Goal: Communication & Community: Ask a question

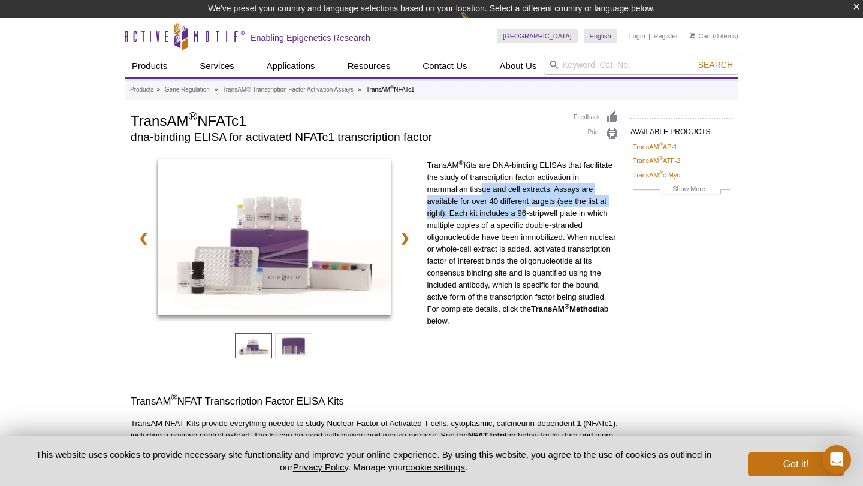
drag, startPoint x: 477, startPoint y: 183, endPoint x: 522, endPoint y: 220, distance: 58.4
click at [522, 219] on p "TransAM ® Kits are DNA-binding ELISAs that facilitate the study of transcriptio…" at bounding box center [523, 243] width 192 height 168
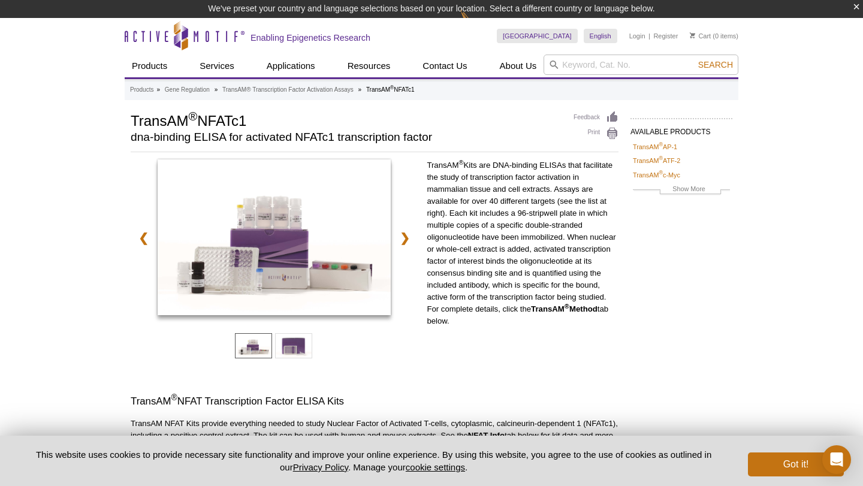
click at [522, 220] on p "TransAM ® Kits are DNA-binding ELISAs that facilitate the study of transcriptio…" at bounding box center [523, 243] width 192 height 168
drag, startPoint x: 479, startPoint y: 184, endPoint x: 488, endPoint y: 191, distance: 11.6
click at [488, 191] on p "TransAM ® Kits are DNA-binding ELISAs that facilitate the study of transcriptio…" at bounding box center [523, 243] width 192 height 168
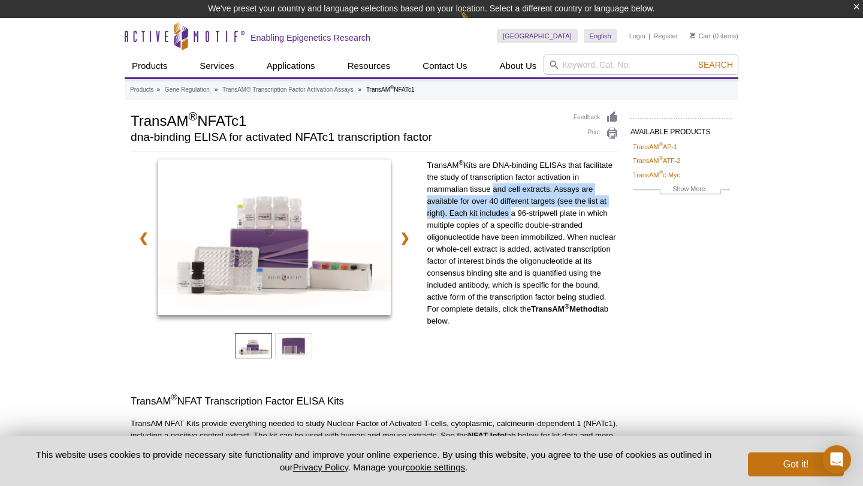
drag, startPoint x: 488, startPoint y: 191, endPoint x: 494, endPoint y: 210, distance: 20.5
click at [494, 210] on p "TransAM ® Kits are DNA-binding ELISAs that facilitate the study of transcriptio…" at bounding box center [523, 243] width 192 height 168
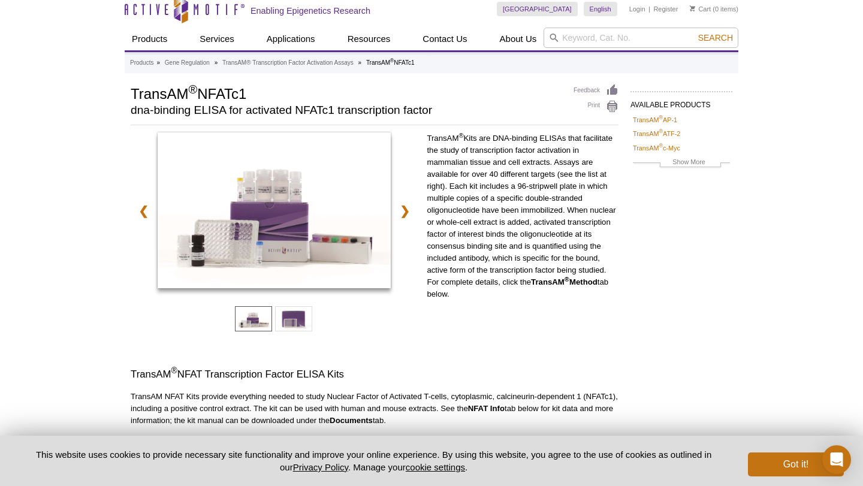
scroll to position [17, 0]
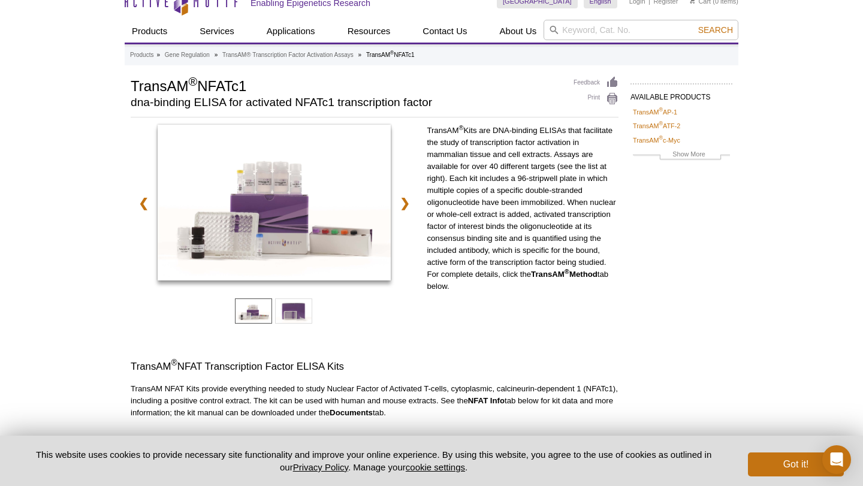
click at [479, 186] on p "TransAM ® Kits are DNA-binding ELISAs that facilitate the study of transcriptio…" at bounding box center [523, 209] width 192 height 168
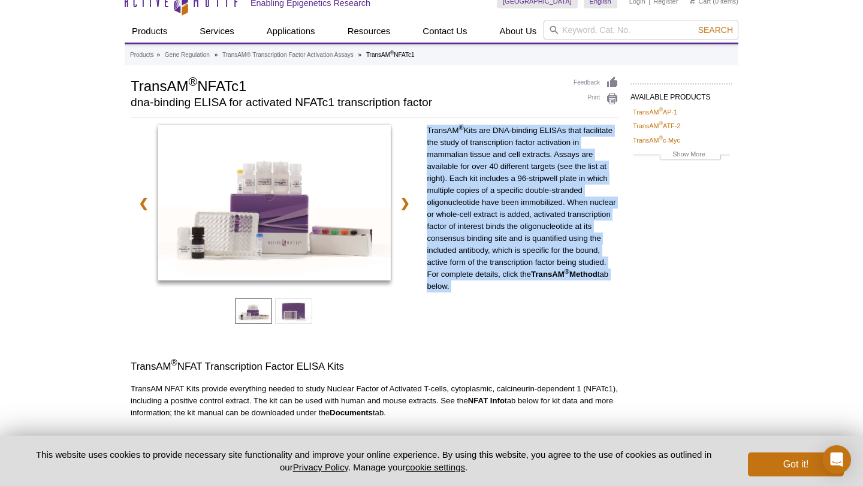
click at [479, 186] on p "TransAM ® Kits are DNA-binding ELISAs that facilitate the study of transcriptio…" at bounding box center [523, 209] width 192 height 168
click at [479, 211] on p "TransAM ® Kits are DNA-binding ELISAs that facilitate the study of transcriptio…" at bounding box center [523, 209] width 192 height 168
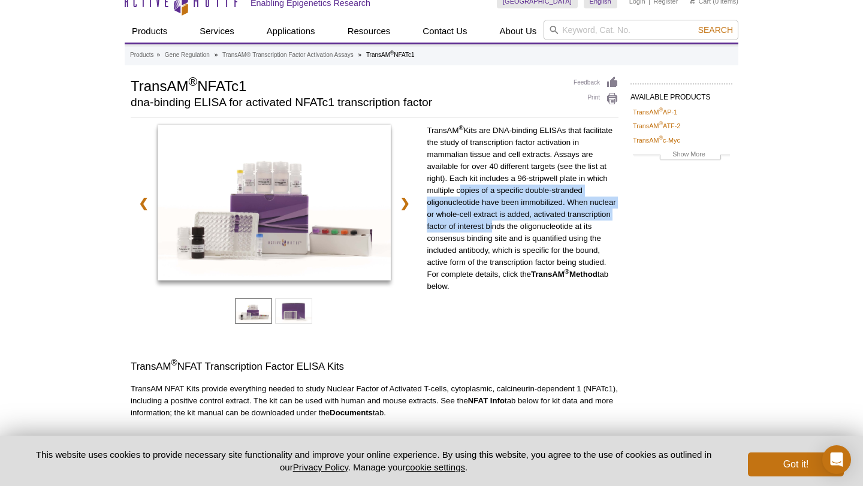
drag, startPoint x: 457, startPoint y: 189, endPoint x: 488, endPoint y: 222, distance: 44.9
click at [488, 222] on p "TransAM ® Kits are DNA-binding ELISAs that facilitate the study of transcriptio…" at bounding box center [523, 209] width 192 height 168
drag, startPoint x: 471, startPoint y: 205, endPoint x: 488, endPoint y: 229, distance: 29.3
click at [488, 229] on p "TransAM ® Kits are DNA-binding ELISAs that facilitate the study of transcriptio…" at bounding box center [523, 209] width 192 height 168
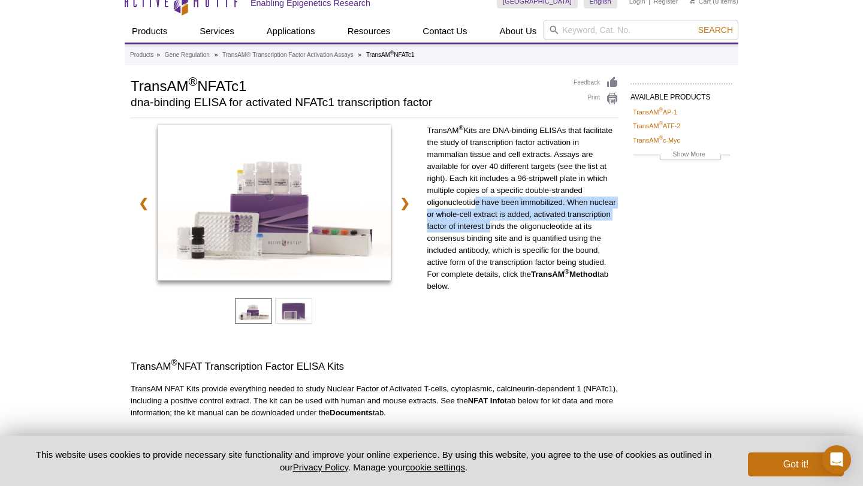
click at [488, 229] on p "TransAM ® Kits are DNA-binding ELISAs that facilitate the study of transcriptio…" at bounding box center [523, 209] width 192 height 168
drag, startPoint x: 457, startPoint y: 216, endPoint x: 484, endPoint y: 229, distance: 29.7
click at [484, 229] on p "TransAM ® Kits are DNA-binding ELISAs that facilitate the study of transcriptio…" at bounding box center [523, 209] width 192 height 168
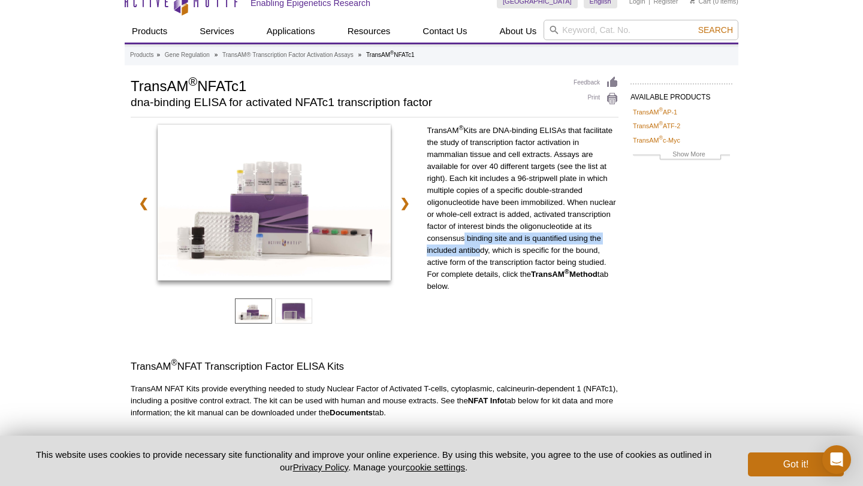
drag, startPoint x: 458, startPoint y: 241, endPoint x: 476, endPoint y: 249, distance: 18.8
click at [476, 249] on p "TransAM ® Kits are DNA-binding ELISAs that facilitate the study of transcriptio…" at bounding box center [523, 209] width 192 height 168
click at [476, 250] on p "TransAM ® Kits are DNA-binding ELISAs that facilitate the study of transcriptio…" at bounding box center [523, 209] width 192 height 168
drag, startPoint x: 459, startPoint y: 246, endPoint x: 473, endPoint y: 257, distance: 17.9
click at [473, 257] on p "TransAM ® Kits are DNA-binding ELISAs that facilitate the study of transcriptio…" at bounding box center [523, 209] width 192 height 168
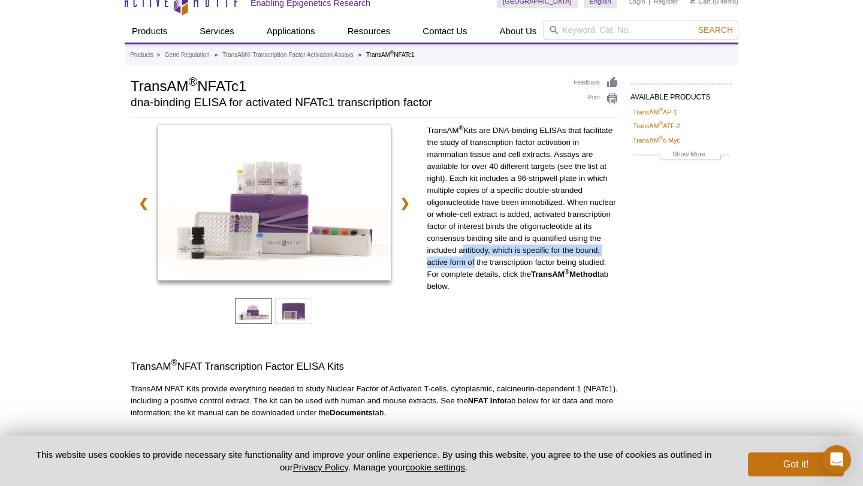
click at [473, 257] on p "TransAM ® Kits are DNA-binding ELISAs that facilitate the study of transcriptio…" at bounding box center [523, 209] width 192 height 168
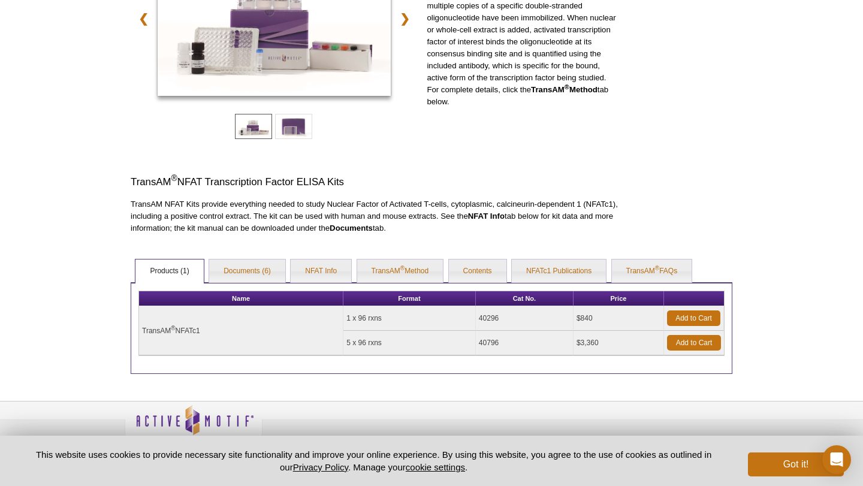
scroll to position [216, 0]
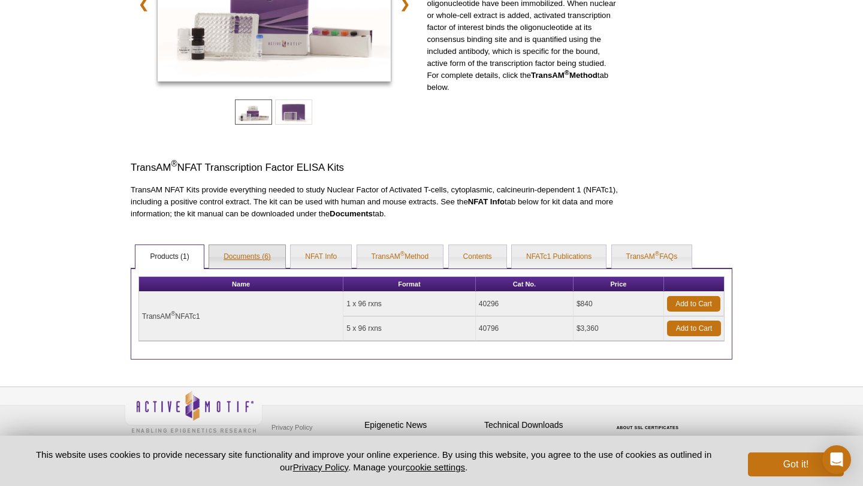
click at [253, 252] on link "Documents (6)" at bounding box center [247, 257] width 76 height 24
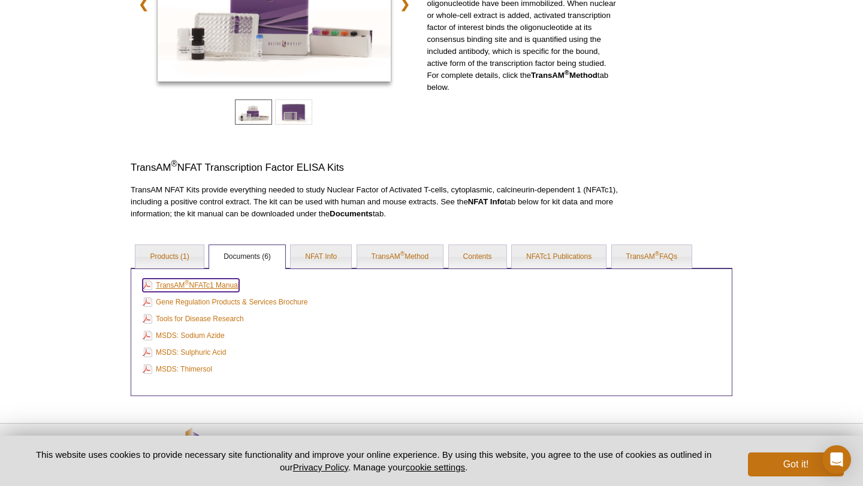
click at [228, 285] on link "TransAM ® NFATc1 Manual" at bounding box center [191, 285] width 96 height 13
click at [666, 252] on link "TransAM ® FAQs" at bounding box center [652, 257] width 80 height 24
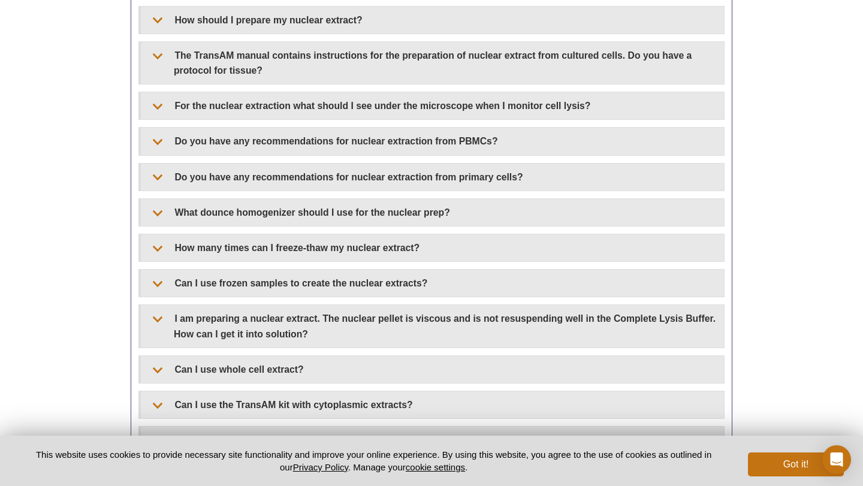
scroll to position [928, 0]
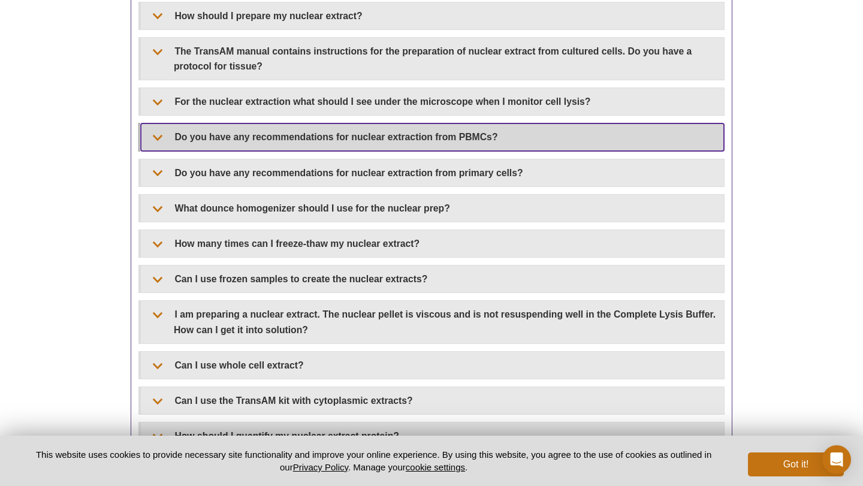
click at [234, 123] on summary "Do you have any recommendations for nuclear extraction from PBMCs?" at bounding box center [432, 136] width 583 height 27
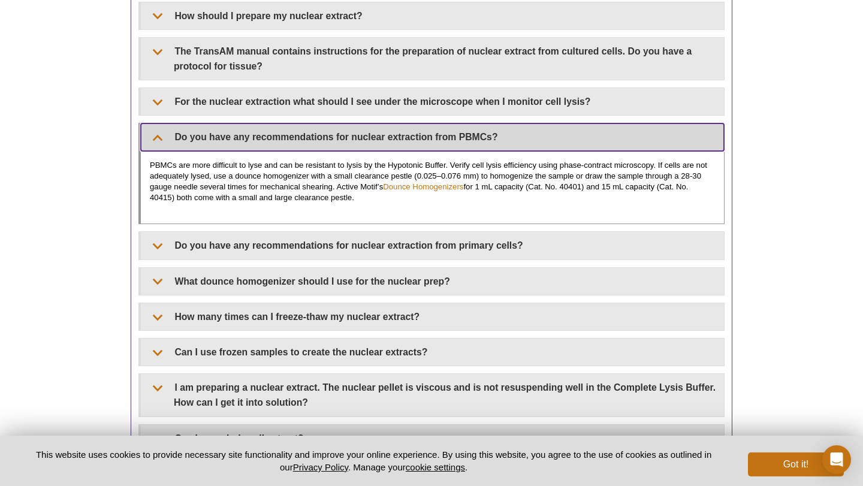
click at [231, 123] on summary "Do you have any recommendations for nuclear extraction from PBMCs?" at bounding box center [432, 136] width 583 height 27
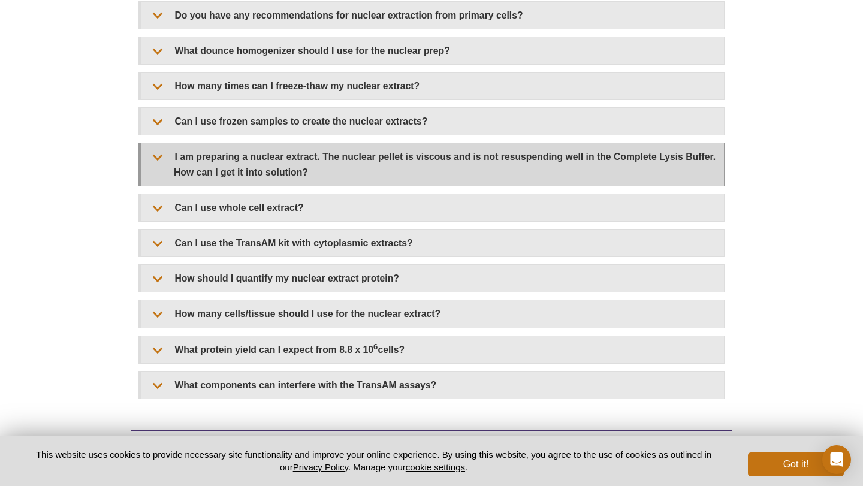
scroll to position [1092, 0]
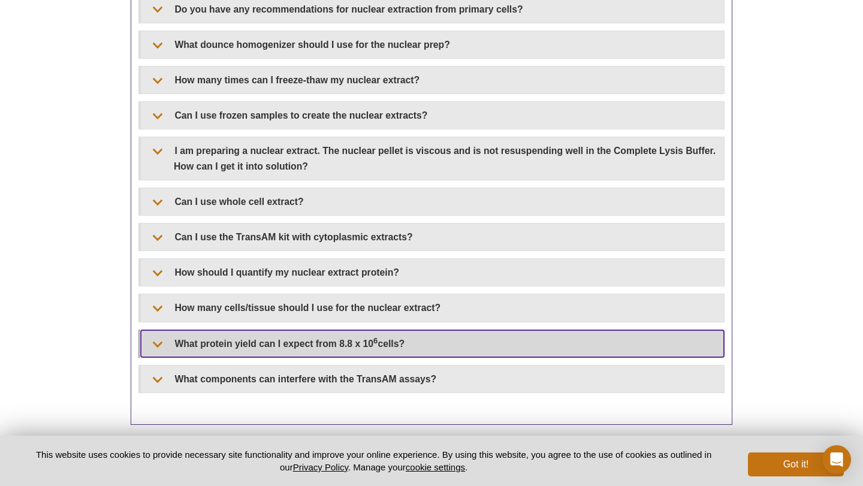
click at [270, 330] on summary "What protein yield can I expect from 8.8 x 10 6 cells?" at bounding box center [432, 343] width 583 height 27
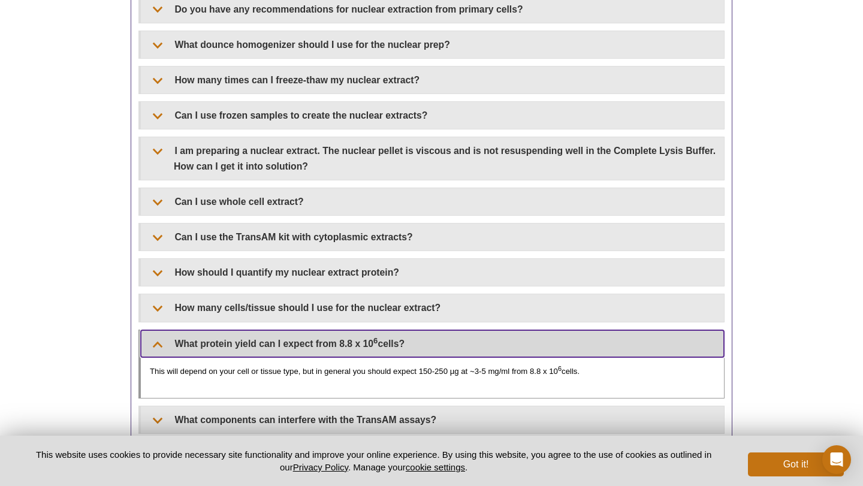
click at [270, 330] on summary "What protein yield can I expect from 8.8 x 10 6 cells?" at bounding box center [432, 343] width 583 height 27
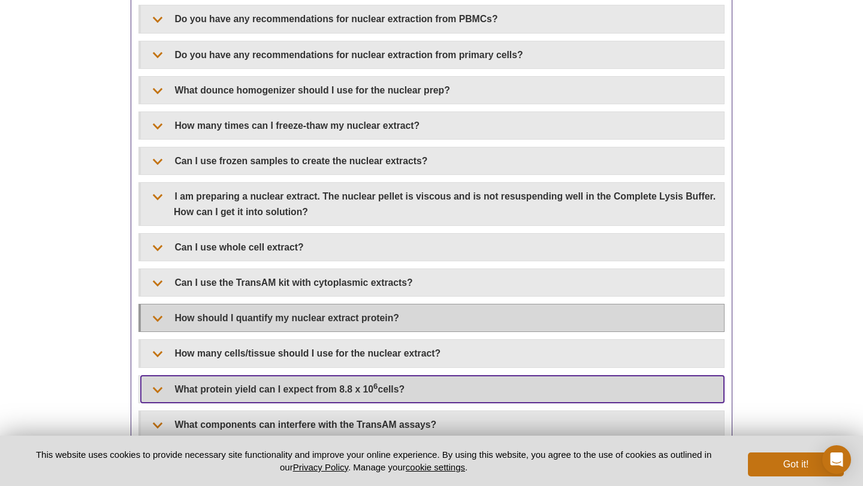
scroll to position [1039, 0]
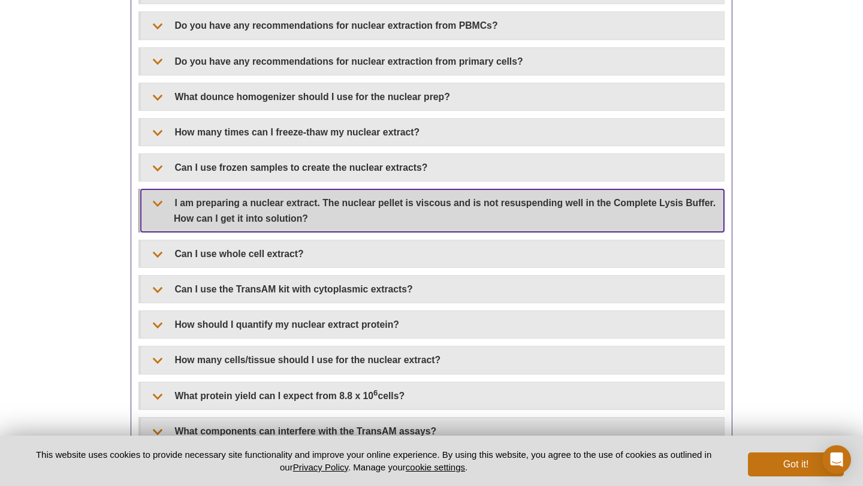
click at [285, 210] on summary "I am preparing a nuclear extract. The nuclear pellet is viscous and is not resu…" at bounding box center [432, 210] width 583 height 42
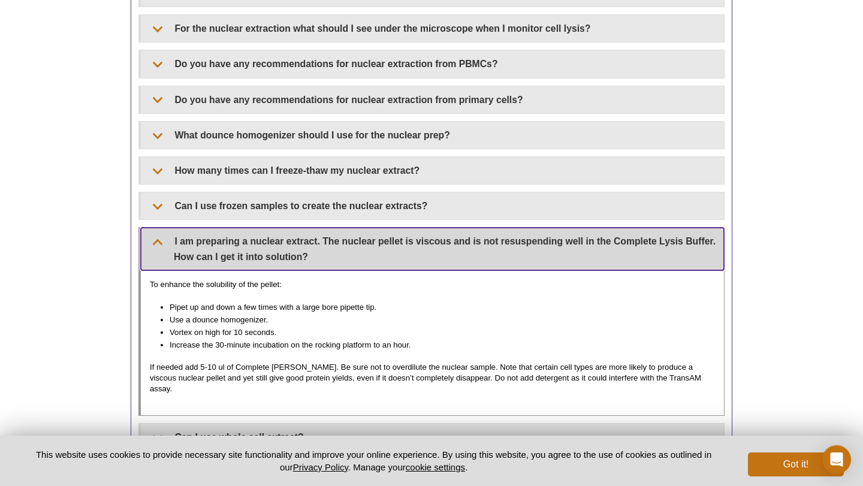
scroll to position [999, 0]
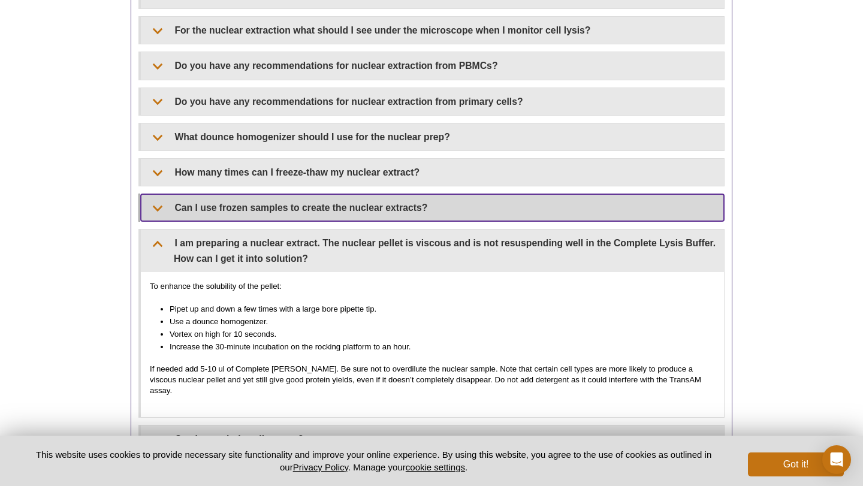
click at [285, 196] on summary "Can I use frozen samples to create the nuclear extracts?" at bounding box center [432, 207] width 583 height 27
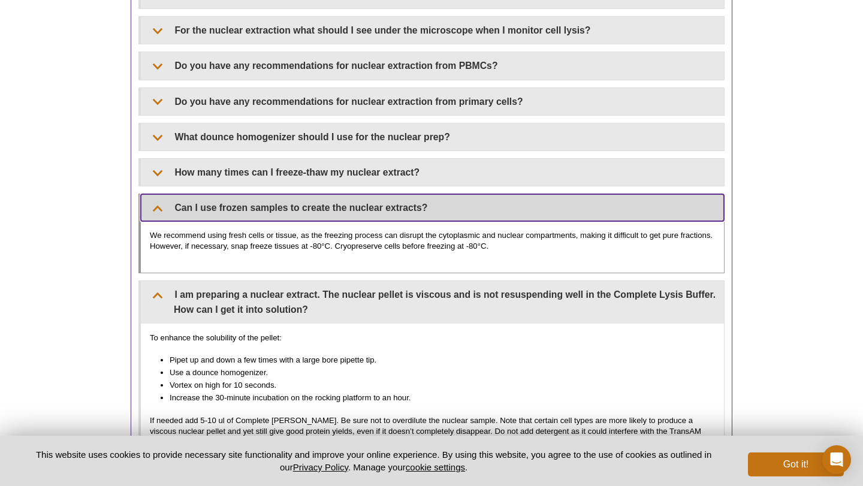
click at [285, 196] on summary "Can I use frozen samples to create the nuclear extracts?" at bounding box center [432, 207] width 583 height 27
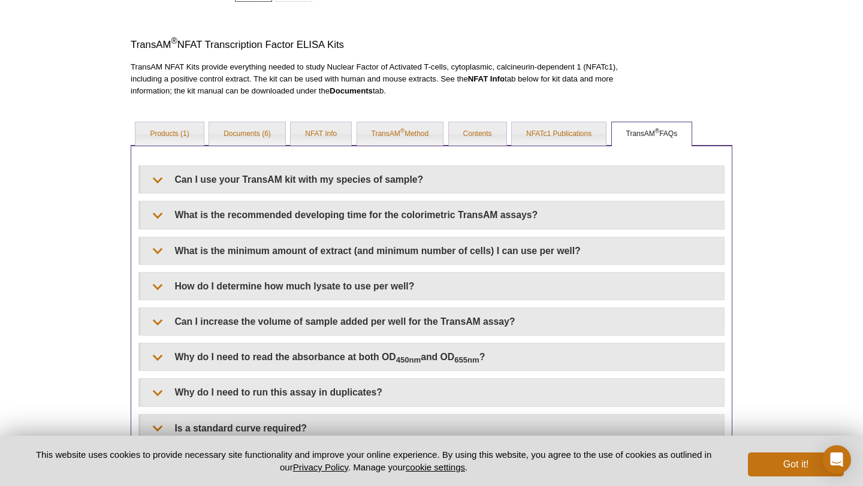
scroll to position [338, 0]
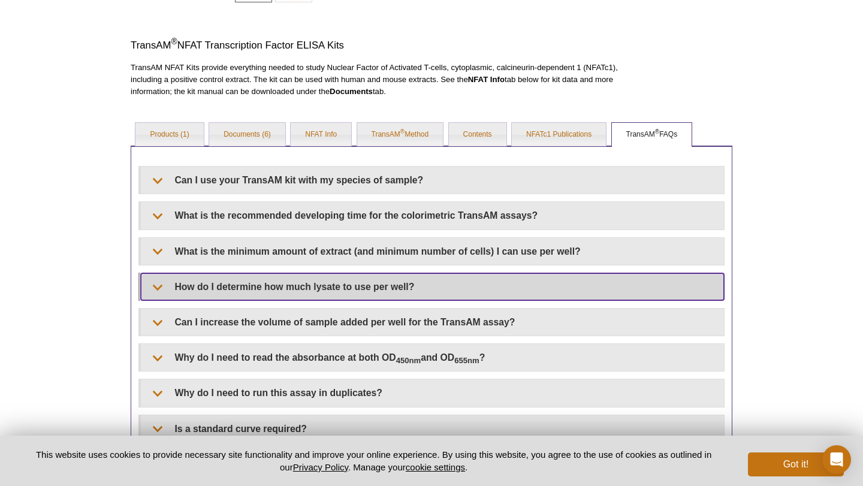
click at [297, 283] on summary "How do I determine how much lysate to use per well?" at bounding box center [432, 286] width 583 height 27
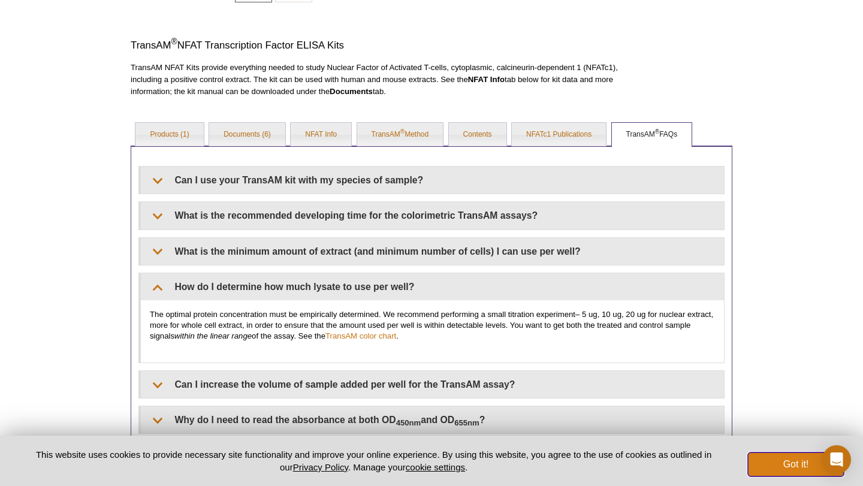
click at [787, 473] on button "Got it!" at bounding box center [796, 464] width 96 height 24
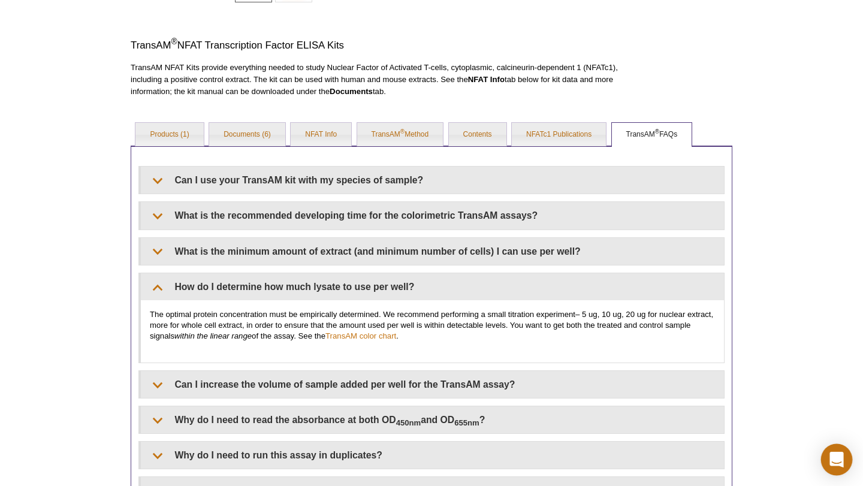
click at [845, 455] on div "Open Intercom Messenger" at bounding box center [837, 460] width 32 height 32
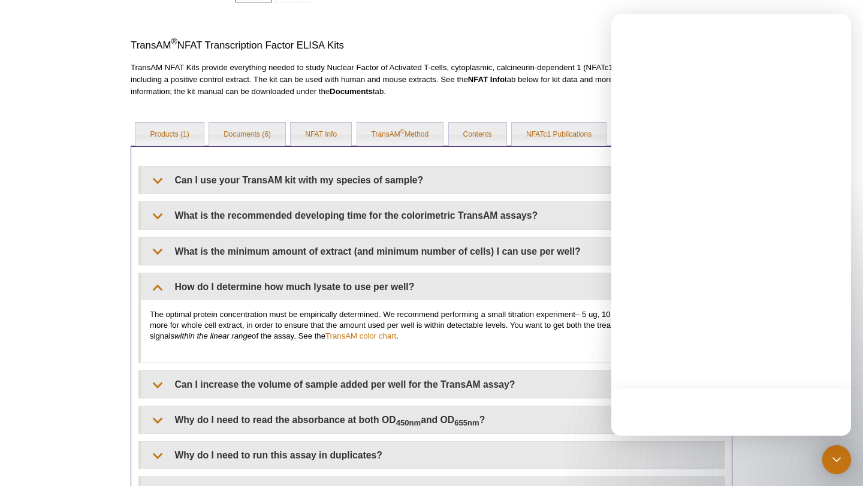
scroll to position [0, 0]
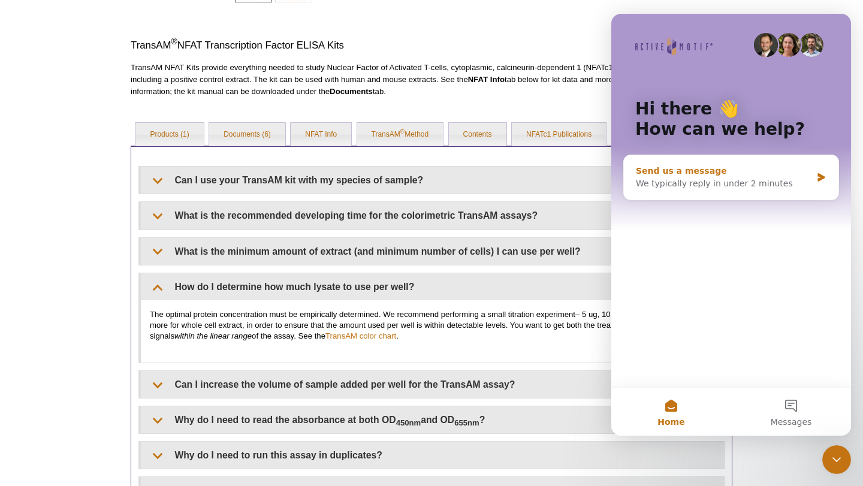
click at [729, 169] on div "Send us a message" at bounding box center [724, 171] width 176 height 13
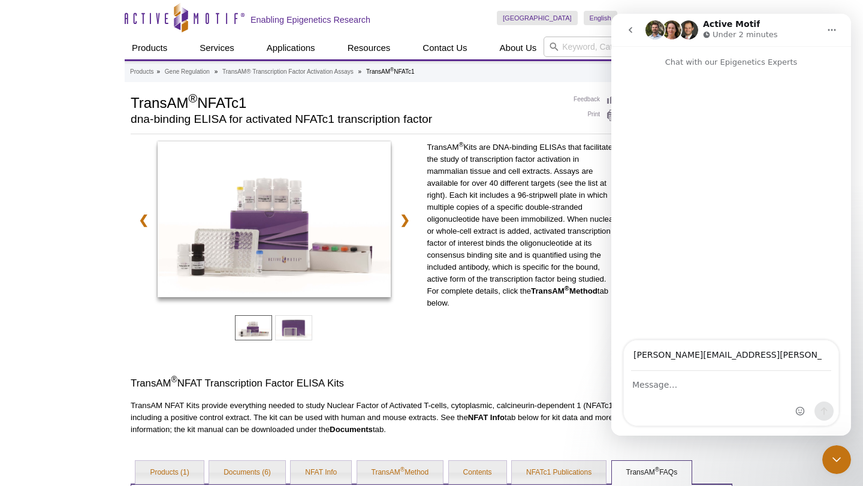
type input "[PERSON_NAME][EMAIL_ADDRESS][PERSON_NAME][PERSON_NAME][DOMAIN_NAME]"
click at [699, 384] on textarea "Message…" at bounding box center [731, 381] width 214 height 20
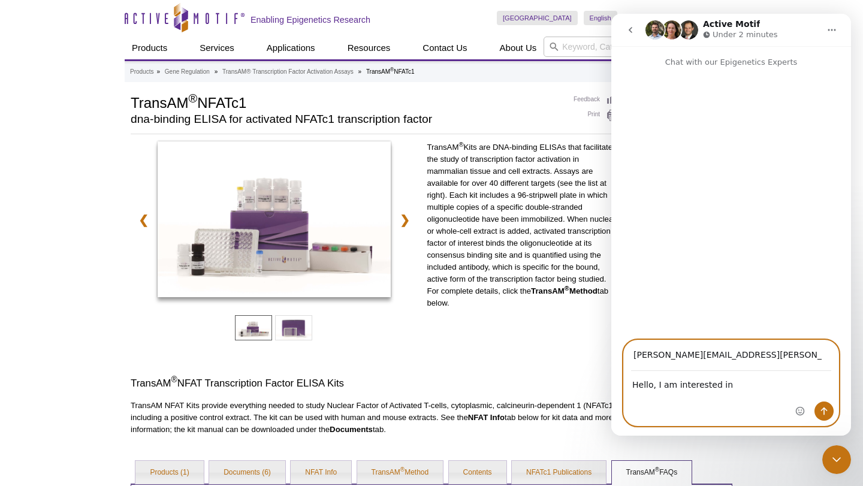
paste textarea "[URL][DOMAIN_NAME]"
drag, startPoint x: 771, startPoint y: 413, endPoint x: 722, endPoint y: 406, distance: 49.6
click at [722, 404] on textarea "Hello, I am interested in [URL][DOMAIN_NAME], the format is 96-plate. Can" at bounding box center [731, 387] width 214 height 32
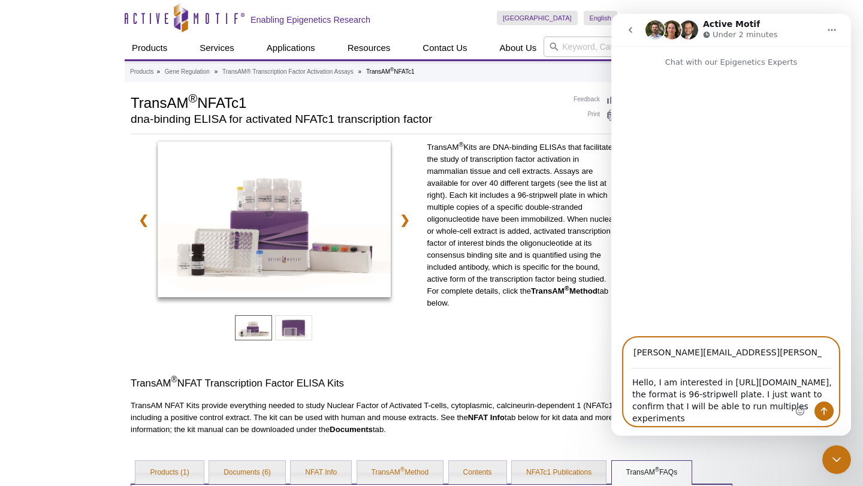
click at [787, 407] on textarea "Hello, I am interested in [URL][DOMAIN_NAME], the format is 96-stripwell plate.…" at bounding box center [731, 397] width 214 height 56
click at [742, 420] on textarea "Hello, I am interested in [URL][DOMAIN_NAME], the format is 96-stripwell plate.…" at bounding box center [731, 397] width 214 height 56
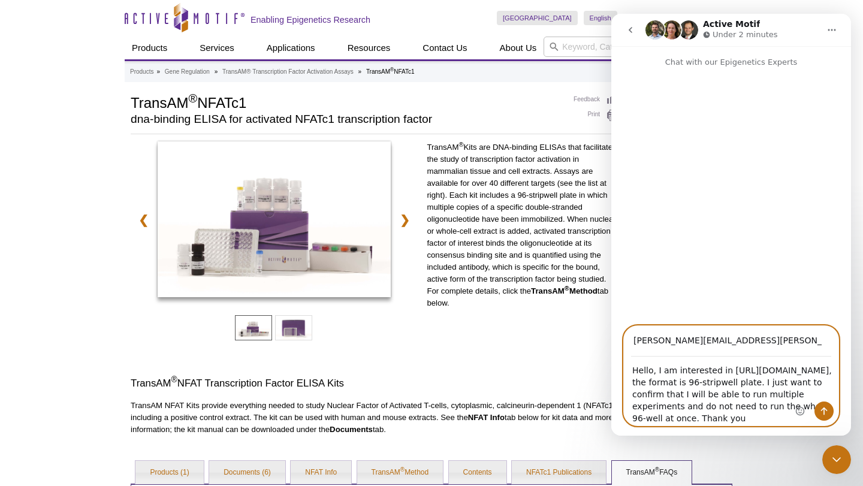
type textarea "Hello, I am interested in [URL][DOMAIN_NAME], the format is 96-stripwell plate.…"
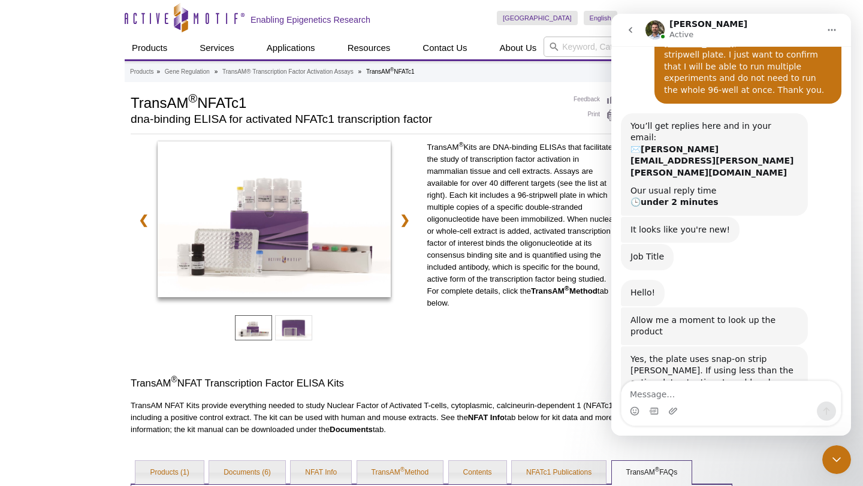
scroll to position [92, 0]
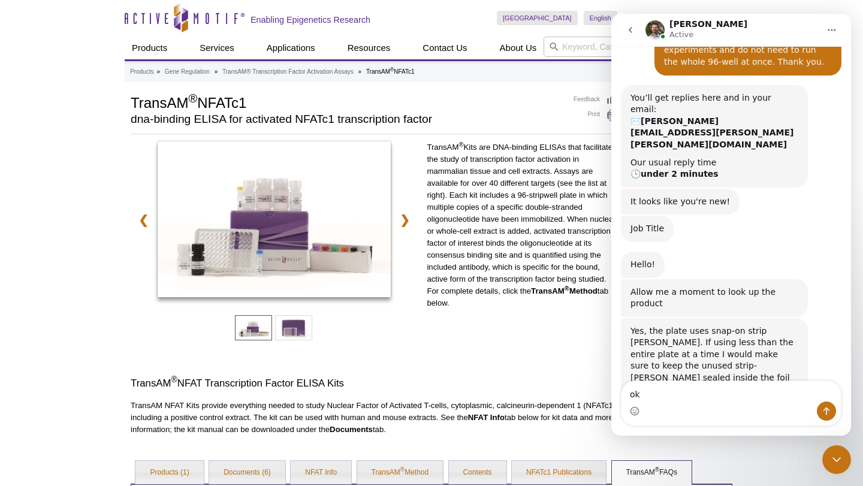
type textarea "o"
type textarea "Thank you for the confirmation@"
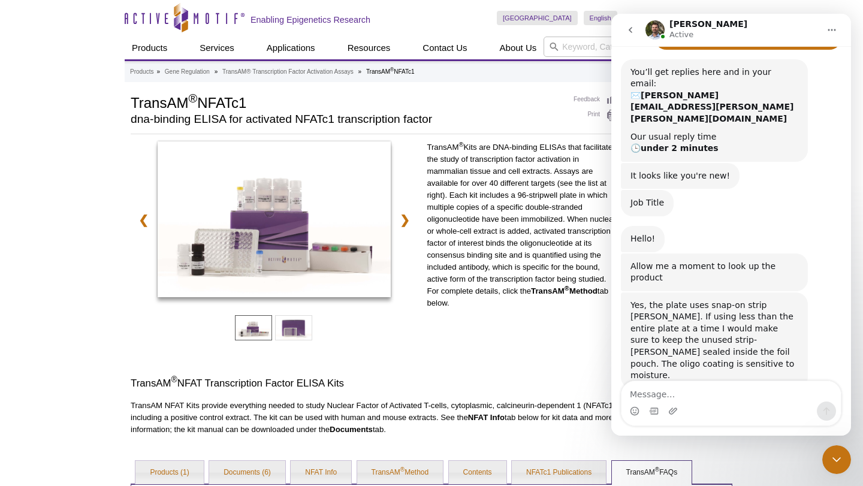
scroll to position [128, 0]
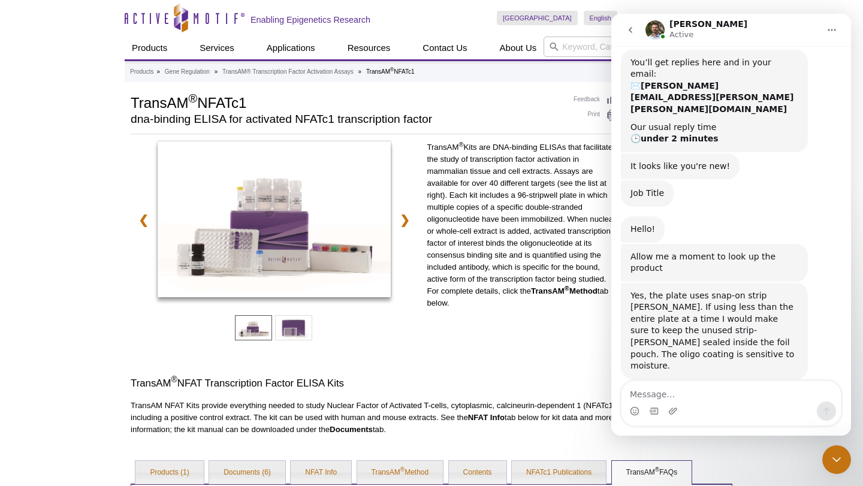
type textarea "!"
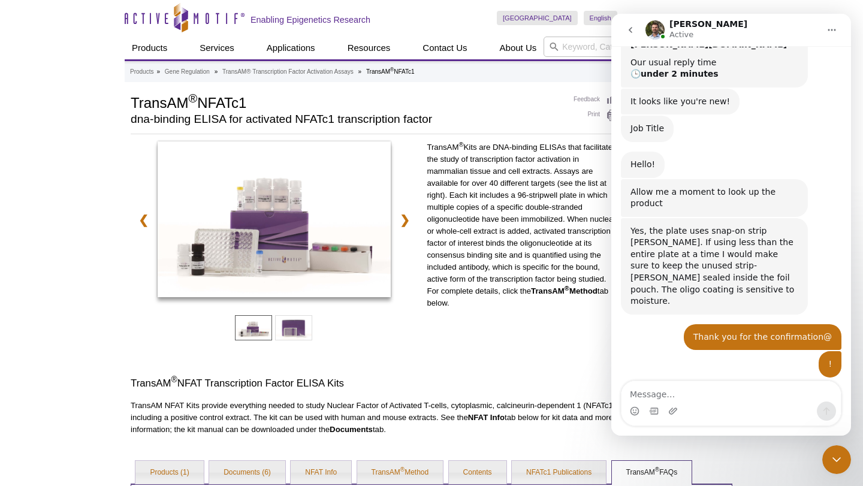
scroll to position [191, 0]
